Goal: Navigation & Orientation: Find specific page/section

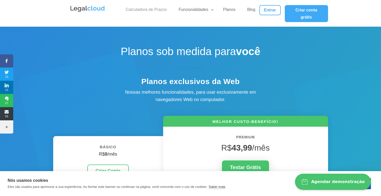
click at [152, 11] on link "Calculadora de Prazos" at bounding box center [146, 10] width 47 height 7
click at [85, 8] on img at bounding box center [88, 9] width 36 height 8
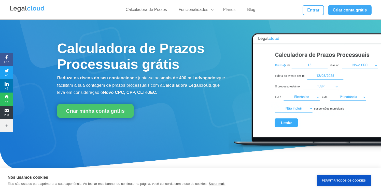
click at [229, 9] on link "Planos" at bounding box center [229, 10] width 19 height 7
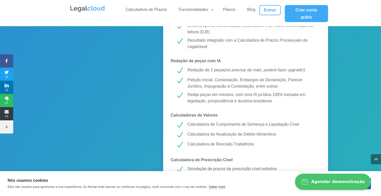
scroll to position [200, 0]
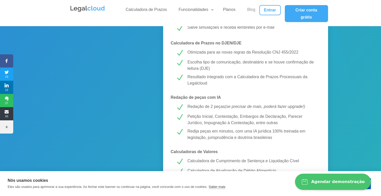
click at [250, 10] on link "Blog" at bounding box center [251, 10] width 14 height 7
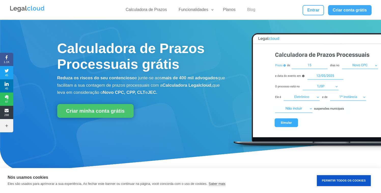
click at [250, 10] on link "Blog" at bounding box center [251, 10] width 14 height 7
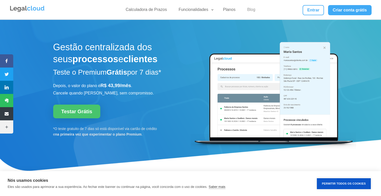
click at [249, 10] on link "Blog" at bounding box center [251, 10] width 14 height 7
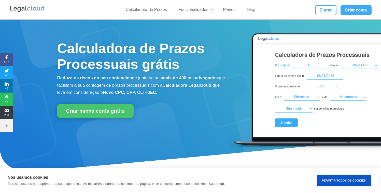
click at [250, 7] on link "Blog" at bounding box center [251, 10] width 14 height 7
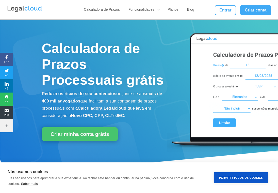
click at [67, 64] on span "Calculadora de Prazos Processuais grátis" at bounding box center [103, 63] width 122 height 47
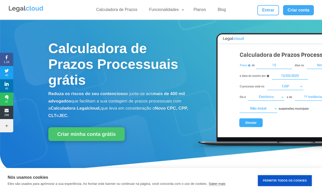
click at [176, 9] on link "Funcionalidades" at bounding box center [165, 10] width 39 height 7
click at [107, 52] on span "Calculadora de Prazos Processuais grátis" at bounding box center [113, 63] width 130 height 47
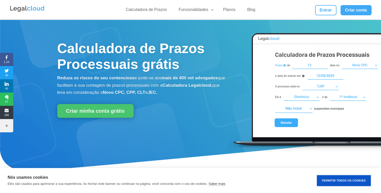
click at [131, 58] on span "Calculadora de Prazos Processuais grátis" at bounding box center [130, 55] width 147 height 31
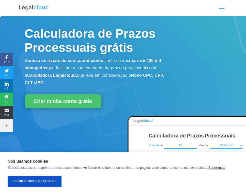
click at [223, 110] on img at bounding box center [176, 167] width 140 height 114
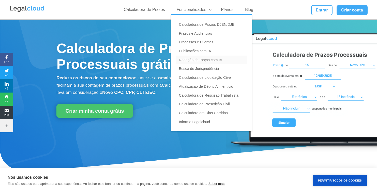
click at [202, 59] on link "Redação de Peças com IA" at bounding box center [211, 59] width 71 height 9
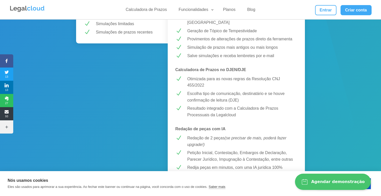
scroll to position [171, 0]
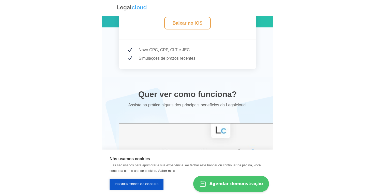
scroll to position [1048, 0]
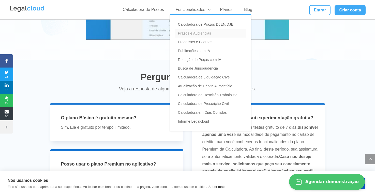
click at [201, 35] on link "Prazos e Audiências" at bounding box center [210, 33] width 71 height 9
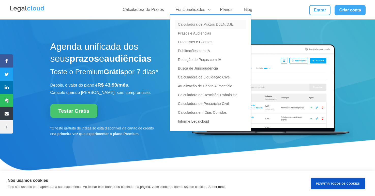
click at [197, 24] on link "Calculadora de Prazos DJEN/DJE" at bounding box center [210, 24] width 71 height 9
